Goal: Check status: Check status

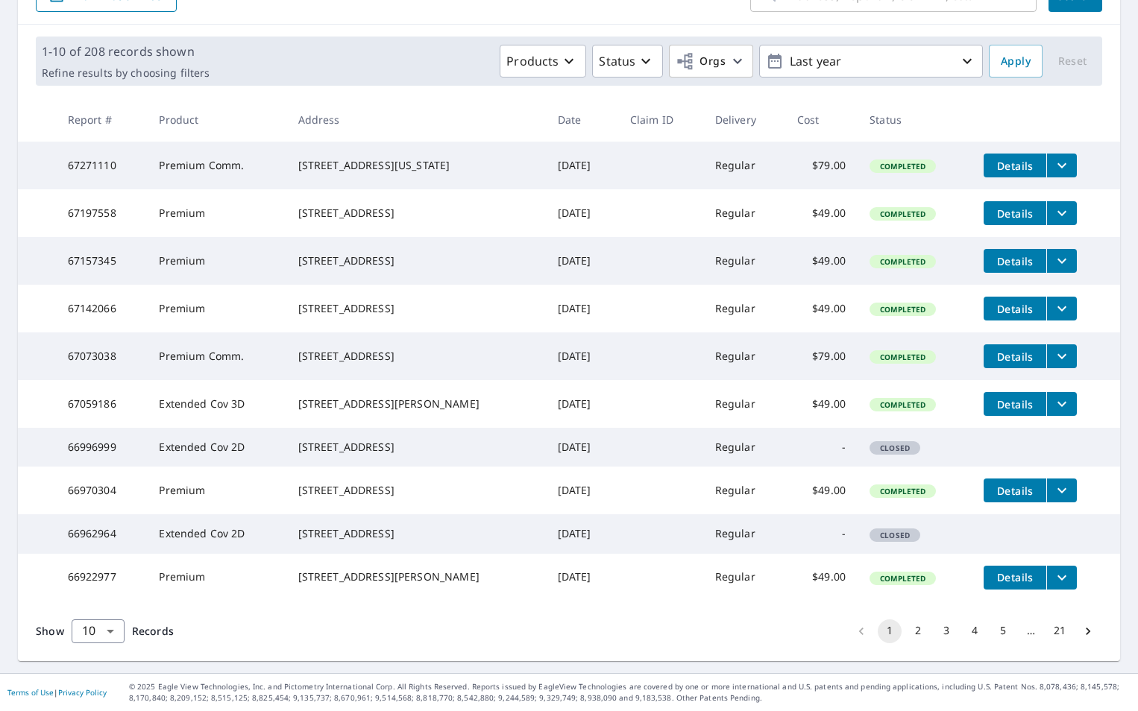
scroll to position [265, 0]
click at [911, 631] on button "2" at bounding box center [918, 632] width 24 height 24
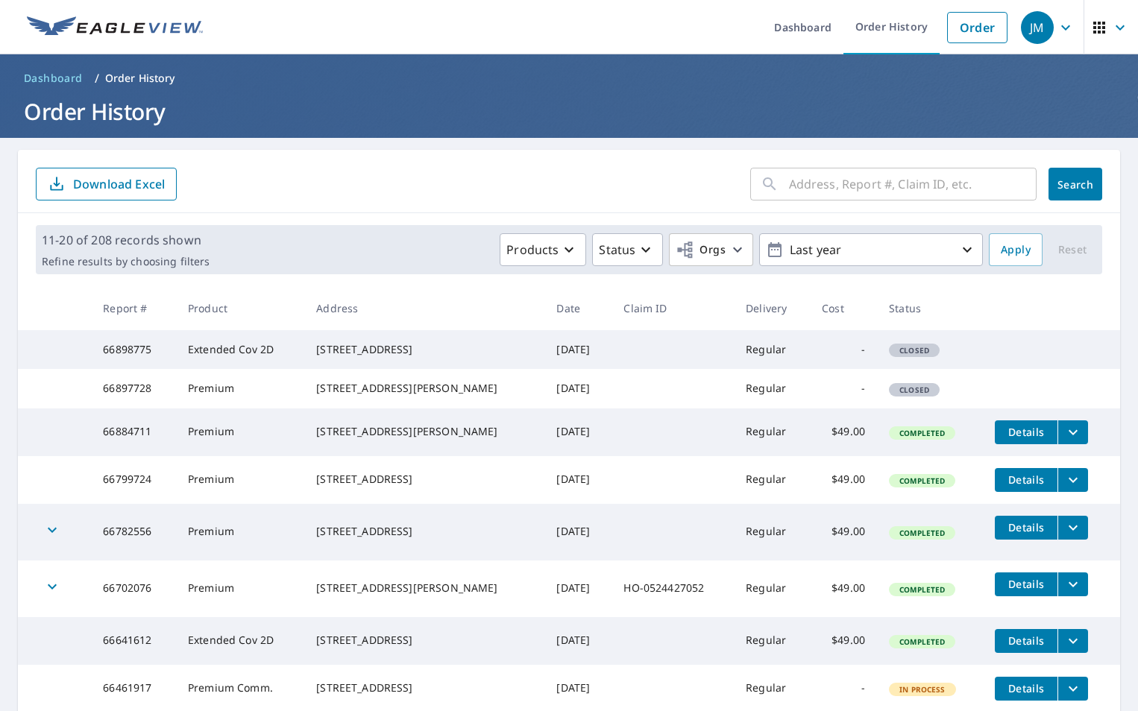
click at [212, 360] on td "Extended Cov 2D" at bounding box center [240, 349] width 128 height 39
click at [368, 355] on div "[STREET_ADDRESS]" at bounding box center [424, 349] width 216 height 15
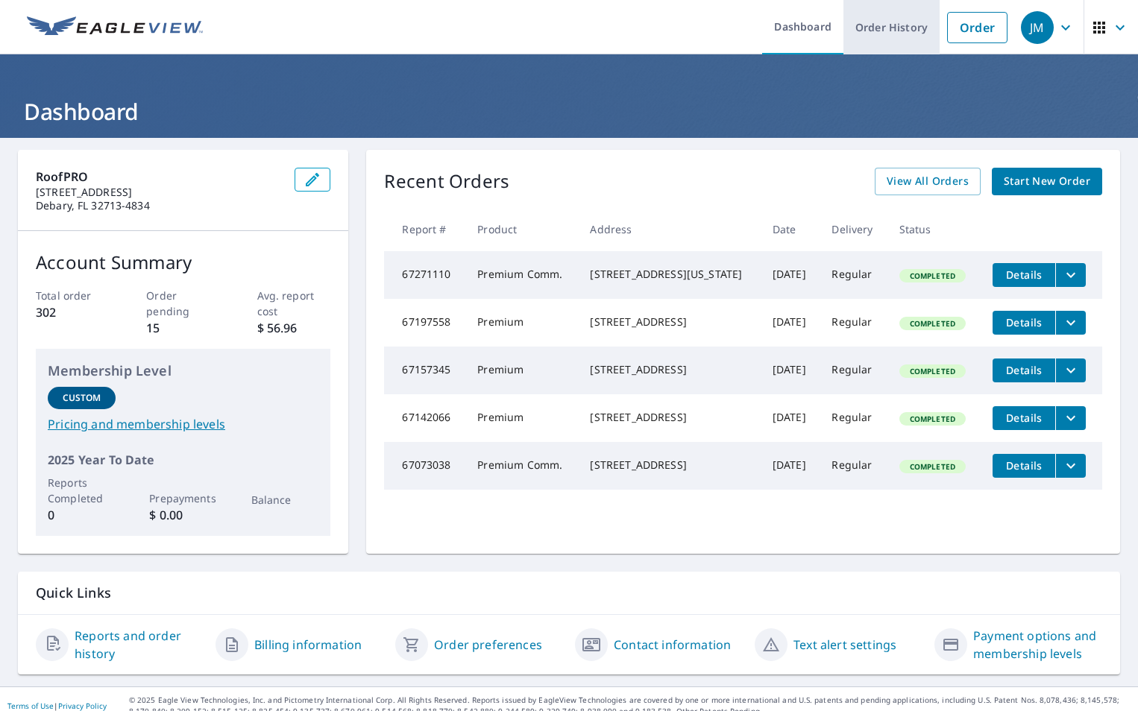
click at [866, 23] on link "Order History" at bounding box center [891, 27] width 96 height 54
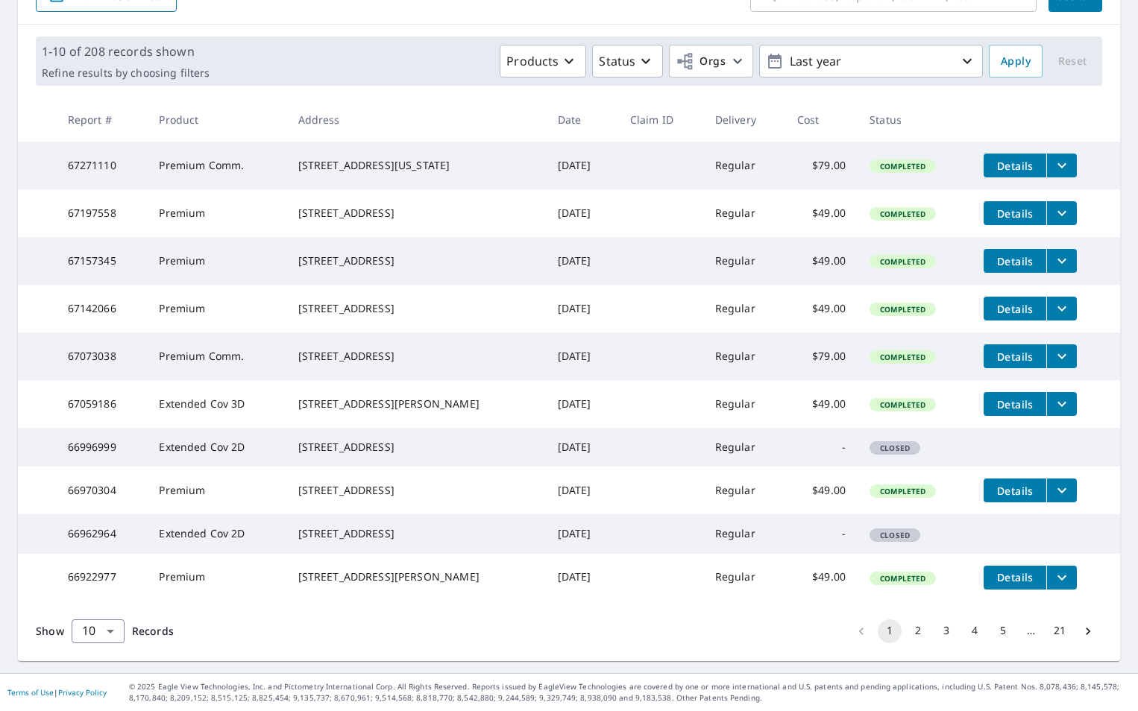
scroll to position [265, 0]
click at [886, 443] on span "Closed" at bounding box center [895, 448] width 48 height 10
click at [909, 630] on button "2" at bounding box center [918, 632] width 24 height 24
